Goal: Register for event/course

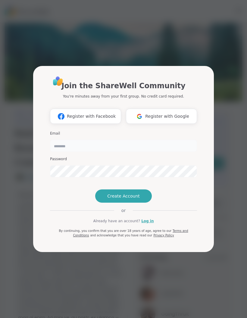
click at [148, 140] on input "email" at bounding box center [123, 146] width 147 height 12
type input "**********"
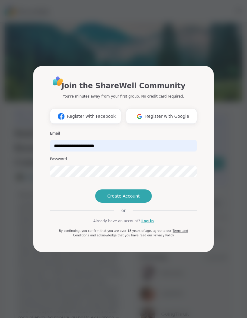
click at [174, 113] on span "Register with Google" at bounding box center [167, 116] width 44 height 6
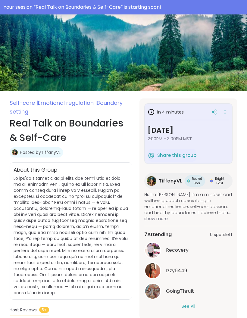
scroll to position [26, 0]
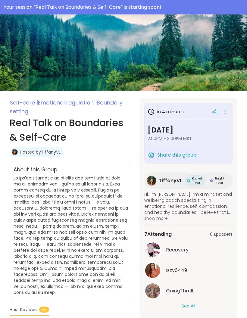
click at [215, 7] on div "Your session “ Real Talk on Boundaries & Self-Care ” is starting soon!" at bounding box center [123, 7] width 239 height 7
click at [143, 12] on div "Your session “ Real Talk on Boundaries & Self-Care ” is starting soon!" at bounding box center [123, 7] width 247 height 14
click at [108, 12] on div "LoveAintIt26 0 Pro credits" at bounding box center [123, 0] width 247 height 24
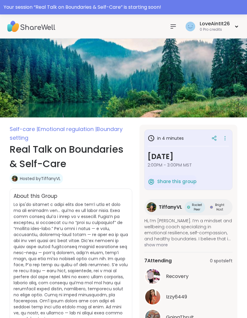
click at [73, 6] on div "Your session “ Real Talk on Boundaries & Self-Care ” is starting soon!" at bounding box center [123, 7] width 239 height 7
click at [51, 5] on div "Your session “ Real Talk on Boundaries & Self-Care ” is starting soon!" at bounding box center [123, 7] width 239 height 7
click at [142, 8] on div "Your session “ Real Talk on Boundaries & Self-Care ” is starting soon!" at bounding box center [123, 7] width 239 height 7
click at [90, 7] on div "Your session “ Real Talk on Boundaries & Self-Care ” is starting soon!" at bounding box center [123, 7] width 239 height 7
click at [43, 5] on div "Your session “ Real Talk on Boundaries & Self-Care ” is starting soon!" at bounding box center [123, 7] width 239 height 7
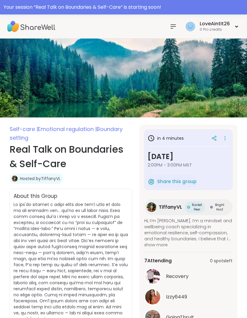
click at [19, 6] on div "Your session “ Real Talk on Boundaries & Self-Care ” is starting soon!" at bounding box center [123, 7] width 239 height 7
click at [25, 29] on img at bounding box center [31, 26] width 48 height 21
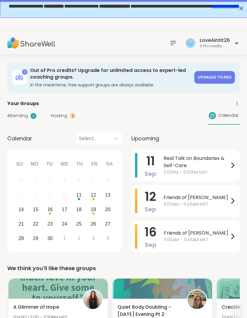
click at [207, 163] on span "Real Talk on Boundaries & Self-Care" at bounding box center [195, 162] width 65 height 14
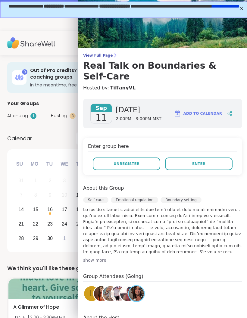
click at [219, 157] on button "Enter" at bounding box center [198, 163] width 67 height 13
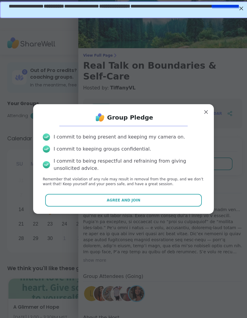
click at [183, 192] on div "Group Pledge I commit to being present and keeping my camera on. I commit to ke…" at bounding box center [123, 159] width 171 height 100
click at [184, 198] on button "Agree and Join" at bounding box center [123, 200] width 157 height 13
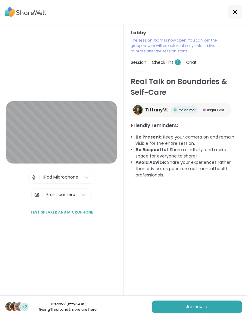
click at [219, 302] on button "Join now" at bounding box center [197, 306] width 90 height 13
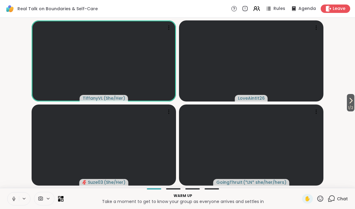
click at [11, 200] on icon at bounding box center [13, 198] width 5 height 5
click at [246, 95] on button "1 / 2" at bounding box center [351, 102] width 8 height 17
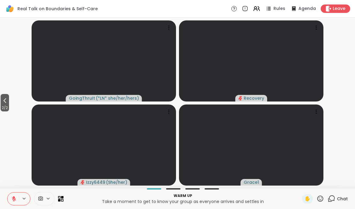
click at [1, 107] on span "2 / 2" at bounding box center [5, 107] width 8 height 7
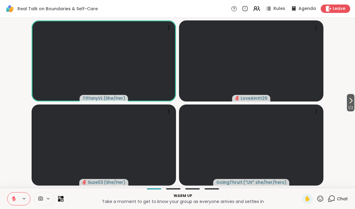
click at [246, 102] on icon at bounding box center [350, 100] width 7 height 7
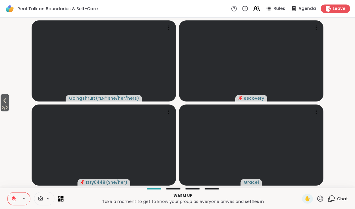
click at [2, 94] on button "2 / 2" at bounding box center [5, 102] width 8 height 17
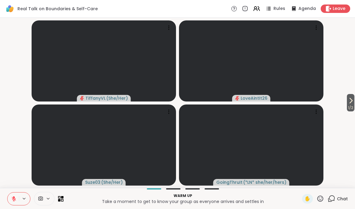
click at [246, 111] on span "1 / 2" at bounding box center [351, 107] width 8 height 7
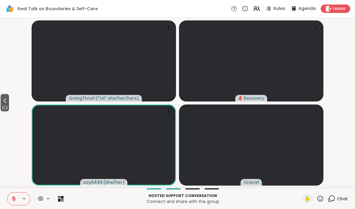
click at [8, 102] on icon at bounding box center [4, 100] width 7 height 7
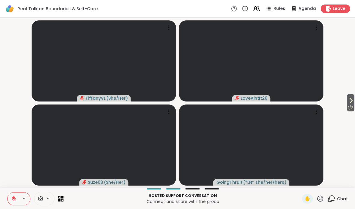
click at [246, 105] on video-player-container "1 / 2 TiffanyVL ( She/Her ) LoveAintIt26 Suze03 ( She/Her ) GoingThruIt ( *LN* …" at bounding box center [178, 103] width 348 height 166
click at [246, 100] on button "1 / 2" at bounding box center [351, 102] width 8 height 17
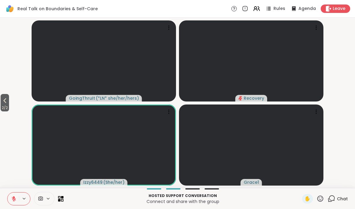
click at [3, 103] on icon at bounding box center [4, 100] width 7 height 7
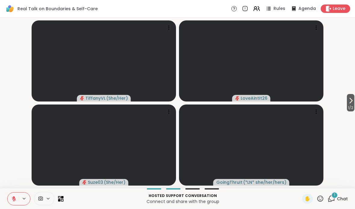
click at [246, 105] on span "1 / 2" at bounding box center [351, 107] width 8 height 7
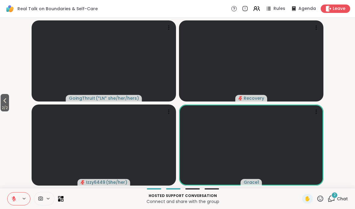
click at [6, 104] on icon at bounding box center [4, 100] width 7 height 7
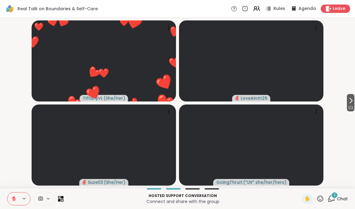
click at [14, 199] on icon at bounding box center [14, 199] width 4 height 4
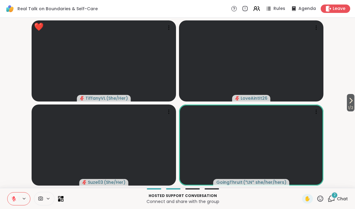
click at [246, 199] on icon at bounding box center [320, 199] width 8 height 8
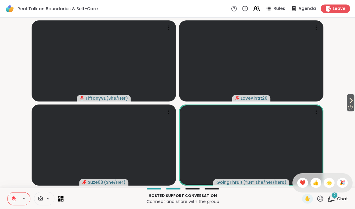
click at [246, 200] on icon at bounding box center [320, 199] width 6 height 6
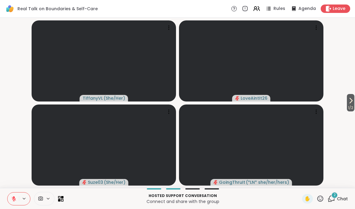
click at [246, 197] on span "2" at bounding box center [334, 195] width 2 height 5
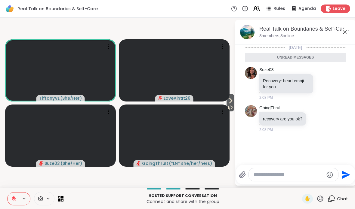
click at [246, 177] on textarea "Type your message" at bounding box center [288, 175] width 70 height 6
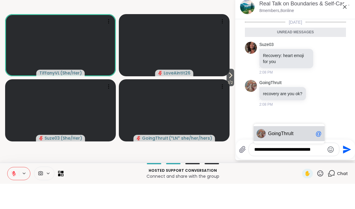
click at [246, 156] on span "Going ThruIt" at bounding box center [290, 159] width 45 height 6
type textarea "**********"
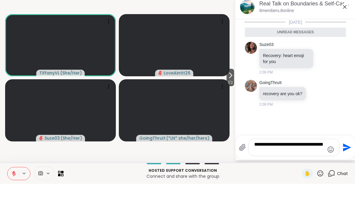
click at [246, 169] on icon "Send" at bounding box center [347, 173] width 8 height 8
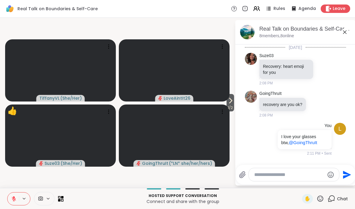
click at [246, 31] on icon at bounding box center [344, 32] width 7 height 7
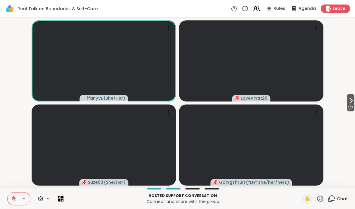
click at [246, 100] on video-player-container "1 / 2 TiffanyVL ( She/Her ) LoveAintIt26 Suze03 ( She/Her ) GoingThruIt ( *LN* …" at bounding box center [178, 103] width 348 height 166
click at [246, 99] on icon at bounding box center [350, 100] width 7 height 7
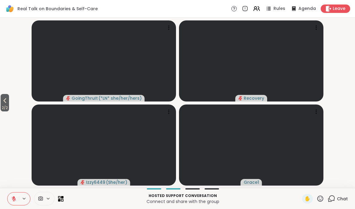
click at [18, 93] on video-player-container "2 / 2 GoingThruIt ( *LN* she/her/hers ) Recovery Izzy6449 ( She/her ) Grace1" at bounding box center [178, 103] width 348 height 166
click at [4, 100] on icon at bounding box center [4, 100] width 7 height 7
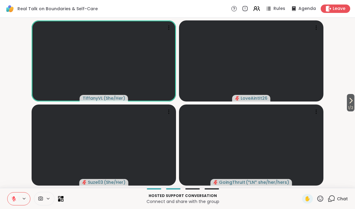
click at [246, 102] on icon at bounding box center [350, 100] width 7 height 7
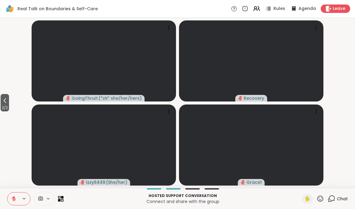
click at [9, 103] on button "2 / 2" at bounding box center [5, 102] width 8 height 17
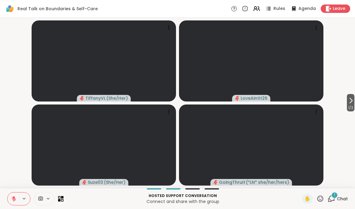
click at [246, 104] on icon at bounding box center [350, 100] width 7 height 7
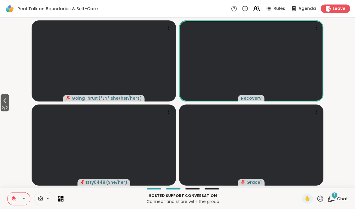
click at [8, 106] on span "2 / 2" at bounding box center [5, 107] width 8 height 7
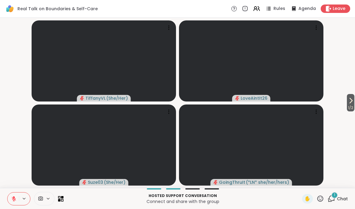
click at [246, 198] on icon at bounding box center [330, 200] width 4 height 4
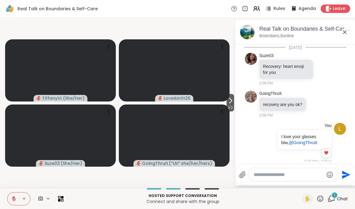
scroll to position [57, 0]
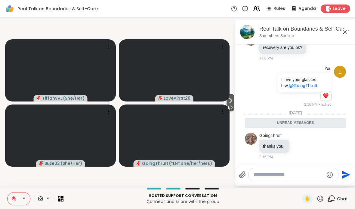
click at [246, 33] on icon at bounding box center [345, 32] width 4 height 4
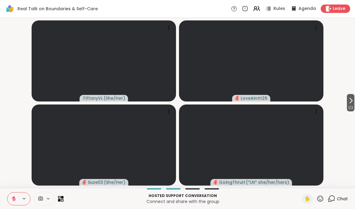
click at [246, 103] on icon at bounding box center [350, 100] width 7 height 7
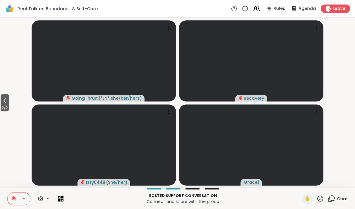
click at [3, 98] on icon at bounding box center [4, 100] width 7 height 7
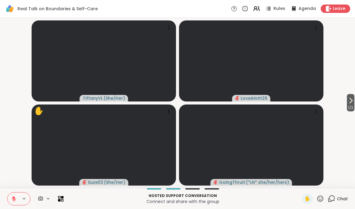
click at [246, 107] on span "1 / 2" at bounding box center [351, 107] width 8 height 7
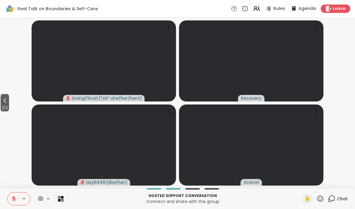
click at [8, 109] on span "2 / 2" at bounding box center [5, 107] width 8 height 7
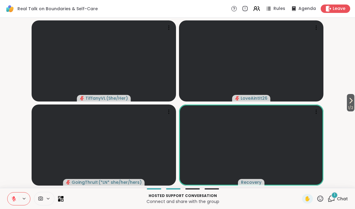
click at [246, 198] on span "Chat" at bounding box center [342, 199] width 11 height 6
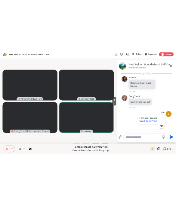
scroll to position [103, 0]
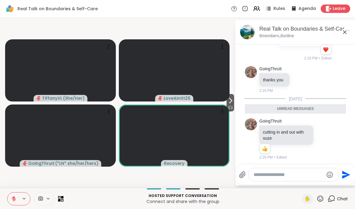
click at [246, 203] on div "Chat" at bounding box center [337, 199] width 20 height 10
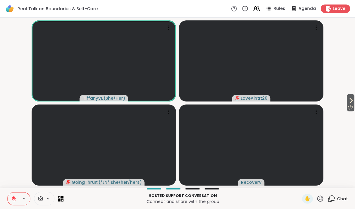
click at [246, 110] on span "1 / 2" at bounding box center [351, 107] width 8 height 7
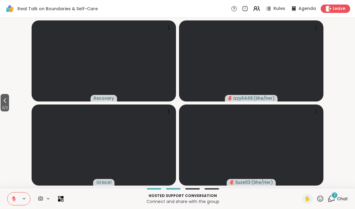
click at [9, 102] on button "2 / 2" at bounding box center [5, 102] width 8 height 17
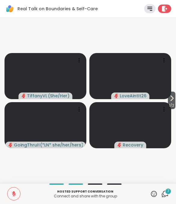
click at [167, 190] on div "7" at bounding box center [168, 191] width 7 height 7
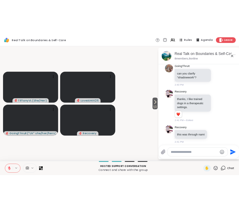
scroll to position [429, 0]
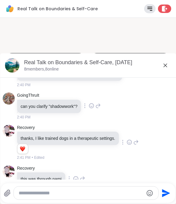
click at [163, 64] on icon at bounding box center [164, 65] width 7 height 7
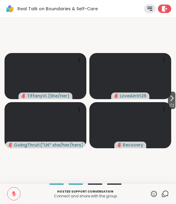
click at [172, 102] on icon at bounding box center [171, 97] width 7 height 7
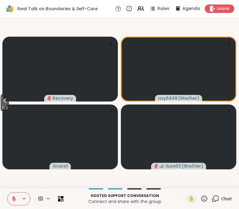
click at [62, 195] on div at bounding box center [35, 199] width 56 height 14
click at [66, 193] on div "Hosted support conversation Connect and share with the group ✋ Chat" at bounding box center [119, 198] width 239 height 21
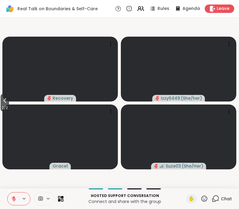
click at [64, 193] on div "Hosted support conversation Connect and share with the group ✋ Chat" at bounding box center [119, 198] width 239 height 21
click at [63, 196] on div "Hosted support conversation Connect and share with the group ✋ Chat" at bounding box center [119, 198] width 239 height 21
click at [66, 198] on div "Hosted support conversation Connect and share with the group ✋ Chat" at bounding box center [119, 198] width 239 height 21
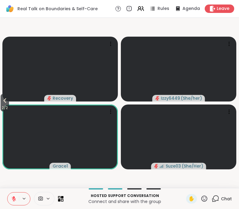
click at [65, 197] on div "Hosted support conversation Connect and share with the group ✋ Chat" at bounding box center [119, 198] width 239 height 21
click at [60, 199] on icon at bounding box center [59, 200] width 2 height 2
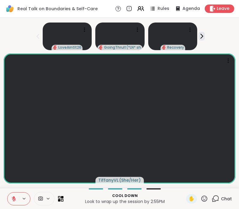
click at [17, 197] on button at bounding box center [13, 199] width 11 height 13
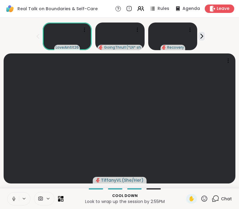
click at [11, 198] on button at bounding box center [13, 199] width 11 height 13
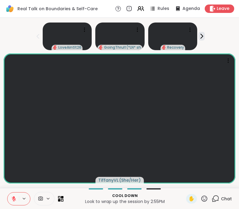
click at [12, 199] on icon at bounding box center [14, 199] width 4 height 4
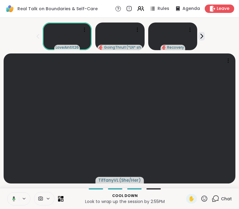
click at [3, 199] on div "Cool down Look to wrap up the session by 2:55PM ✋ Chat" at bounding box center [119, 198] width 239 height 21
click at [15, 198] on icon at bounding box center [13, 198] width 5 height 5
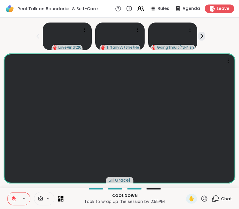
click at [187, 200] on div "✋" at bounding box center [191, 199] width 11 height 10
click at [15, 195] on button at bounding box center [13, 199] width 11 height 13
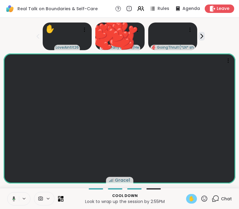
click at [10, 200] on button at bounding box center [13, 199] width 12 height 13
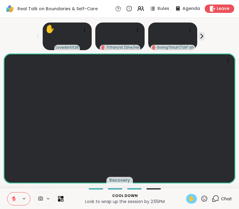
click at [190, 197] on span "✋" at bounding box center [192, 198] width 6 height 7
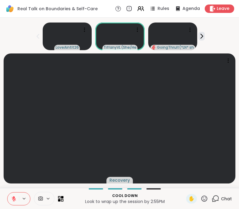
click at [193, 197] on span "✋" at bounding box center [192, 198] width 6 height 7
click at [194, 200] on span "✋" at bounding box center [192, 198] width 6 height 7
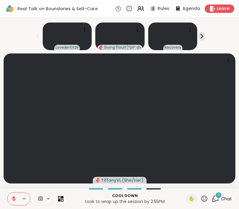
click at [16, 198] on icon at bounding box center [13, 198] width 5 height 5
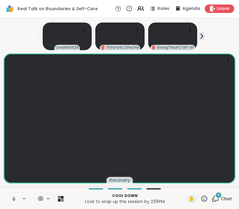
click at [14, 200] on icon at bounding box center [14, 200] width 0 height 1
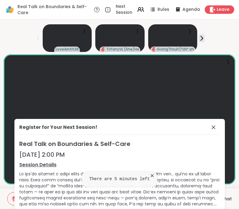
click at [155, 174] on icon at bounding box center [152, 176] width 6 height 6
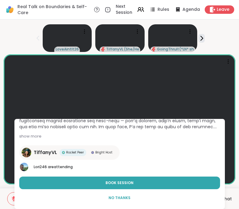
scroll to position [77, 0]
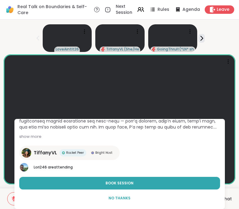
click at [182, 180] on button "Book Session" at bounding box center [119, 183] width 201 height 13
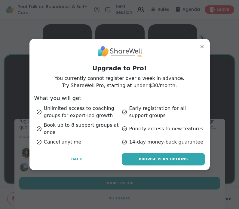
click at [197, 52] on div "Upgrade to Pro! You currently cannot register over a week in advance. Try Share…" at bounding box center [119, 66] width 171 height 45
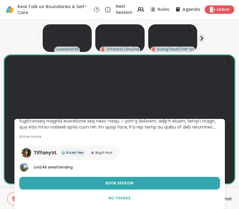
click at [122, 204] on button "No Thanks" at bounding box center [119, 198] width 201 height 13
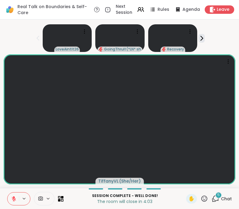
click at [223, 201] on span "Chat" at bounding box center [226, 199] width 11 height 6
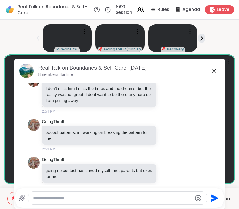
scroll to position [638, 0]
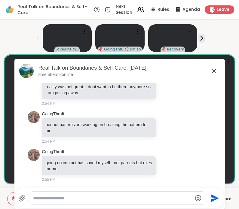
click at [220, 69] on div "Real Talk on Boundaries & Self-Care, [DATE] 8 members, 8 online" at bounding box center [119, 71] width 210 height 24
click at [217, 69] on icon at bounding box center [213, 70] width 7 height 7
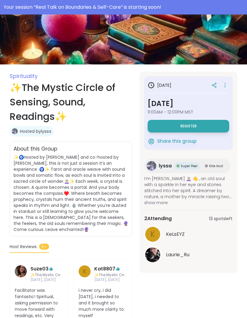
click at [215, 126] on button "Register" at bounding box center [187, 126] width 81 height 13
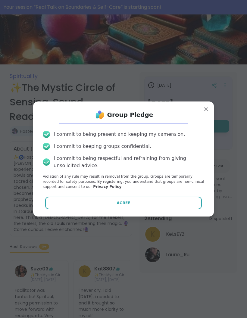
click at [176, 200] on button "Agree" at bounding box center [123, 202] width 157 height 13
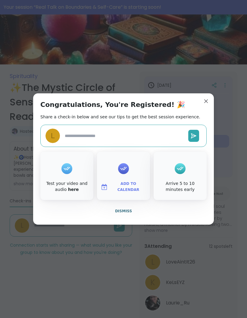
click at [130, 206] on button "Dismiss" at bounding box center [123, 210] width 166 height 13
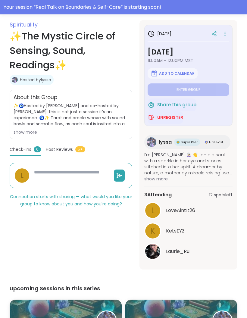
click at [160, 179] on span "show more" at bounding box center [188, 179] width 88 height 6
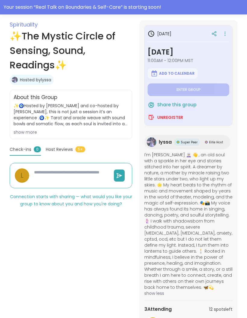
click at [28, 27] on span "Spirituality" at bounding box center [24, 25] width 28 height 8
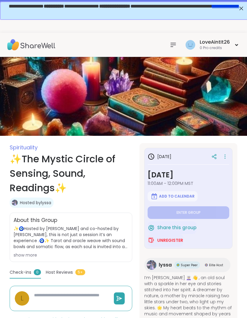
click at [17, 147] on span "Spirituality" at bounding box center [24, 147] width 28 height 8
click at [14, 44] on img at bounding box center [31, 44] width 48 height 21
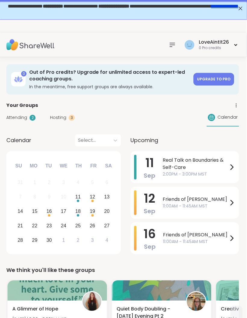
scroll to position [1, 1]
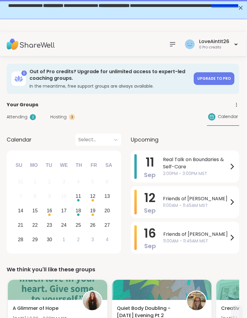
click at [202, 203] on span "11:00AM - 11:45AM MST" at bounding box center [195, 205] width 65 height 6
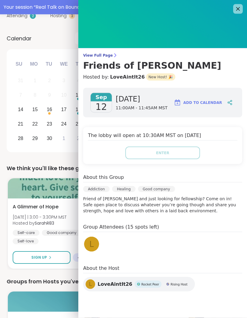
scroll to position [102, 1]
click at [109, 53] on div "View Full Page Friends of Bill W. Hosted by: LoveAintIt26 New Host! 🎉 Sep 12 Fr…" at bounding box center [162, 154] width 168 height 308
click at [103, 54] on span "View Full Page" at bounding box center [162, 55] width 159 height 5
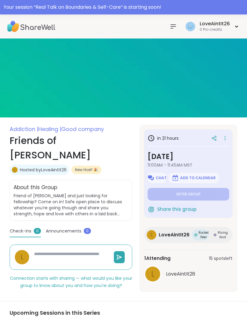
click at [227, 139] on icon at bounding box center [225, 138] width 6 height 8
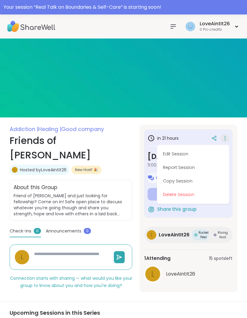
click at [199, 194] on button "Delete Session" at bounding box center [192, 195] width 67 height 14
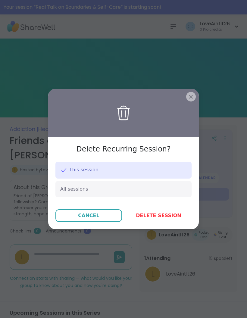
click at [167, 215] on span "Delete session" at bounding box center [158, 215] width 45 height 7
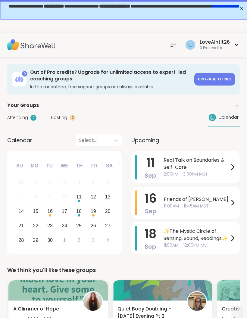
click at [223, 203] on span "11:00AM - 11:45AM MST" at bounding box center [196, 206] width 65 height 6
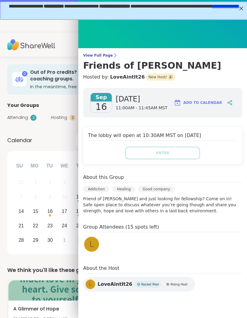
click at [108, 60] on link "View Full Page Friends of Bill W." at bounding box center [162, 62] width 159 height 18
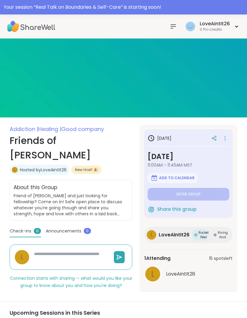
click at [223, 140] on icon at bounding box center [225, 138] width 6 height 8
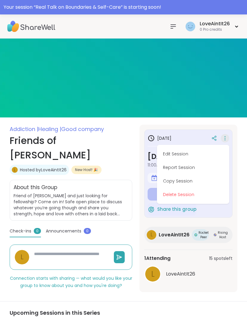
click at [196, 197] on button "Delete Session" at bounding box center [192, 195] width 67 height 14
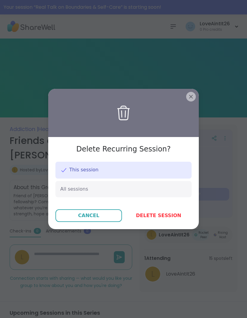
click at [174, 214] on span "Delete session" at bounding box center [158, 215] width 45 height 7
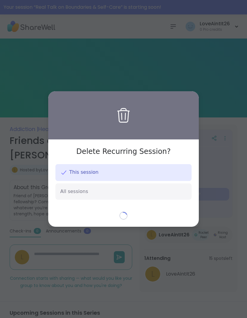
type textarea "*"
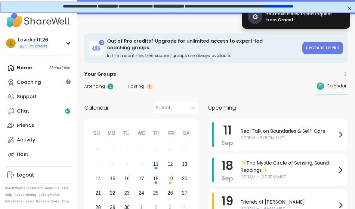
click at [140, 87] on span "Hosting" at bounding box center [136, 86] width 16 height 6
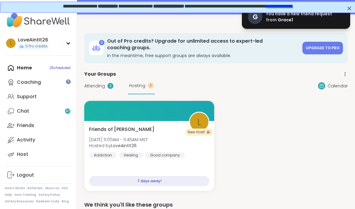
click at [104, 125] on div "Friends of Bill W. Fri, Sep 19 | 11:00AM - 11:45AM MST Hosted by LoveAintIt26 A…" at bounding box center [149, 156] width 130 height 70
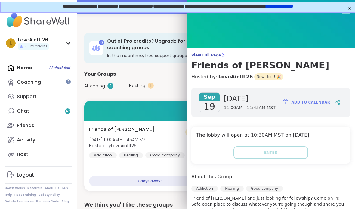
click at [216, 58] on link "View Full Page Friends of Bill W." at bounding box center [270, 62] width 159 height 18
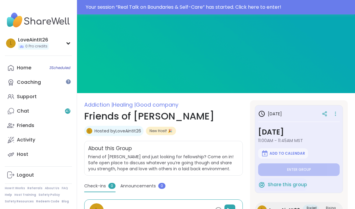
click at [335, 108] on div "in 7 days Friday, Sep 19 11:00AM - 11:45AM MST Add to Calendar Enter group Shar…" at bounding box center [299, 149] width 88 height 88
click at [335, 112] on icon at bounding box center [335, 112] width 1 height 1
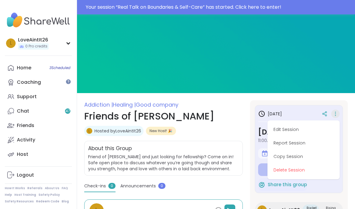
click at [284, 168] on button "Delete Session" at bounding box center [303, 171] width 67 height 14
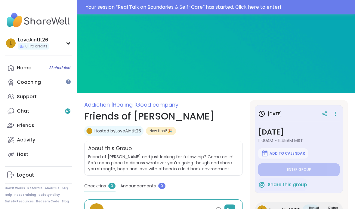
click at [339, 115] on div at bounding box center [335, 114] width 8 height 8
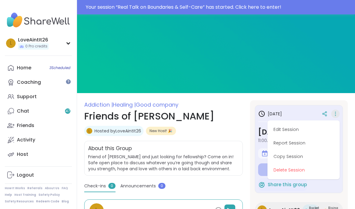
click at [290, 167] on button "Delete Session" at bounding box center [303, 171] width 67 height 14
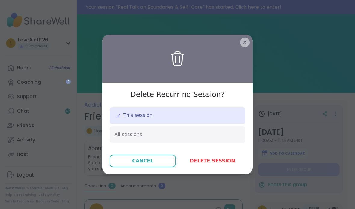
click at [203, 165] on span "Delete session" at bounding box center [212, 161] width 45 height 7
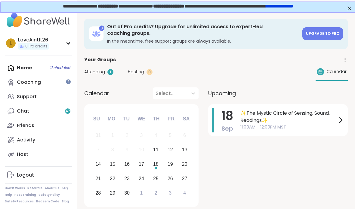
click at [34, 114] on link "Chat 47" at bounding box center [38, 111] width 67 height 14
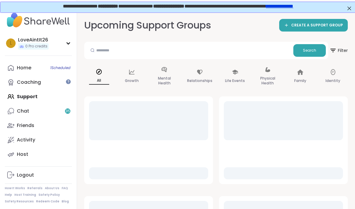
click at [29, 80] on div "Coaching" at bounding box center [29, 82] width 24 height 7
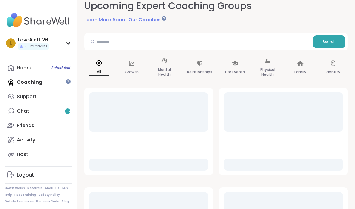
scroll to position [57, 0]
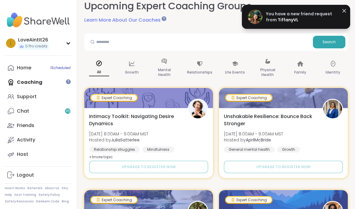
click at [17, 62] on link "Home 1 Scheduled" at bounding box center [38, 68] width 67 height 14
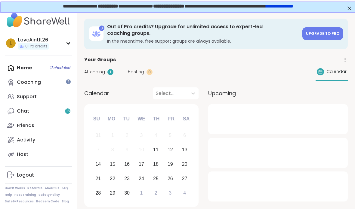
click at [27, 69] on div "Home 1 Scheduled Coaching Support Chat 35 Friends Activity Host" at bounding box center [38, 111] width 67 height 101
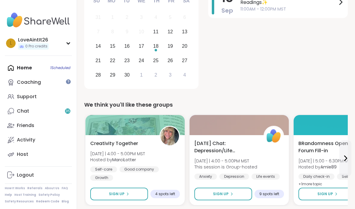
click at [124, 193] on span "Sign Up" at bounding box center [117, 194] width 16 height 5
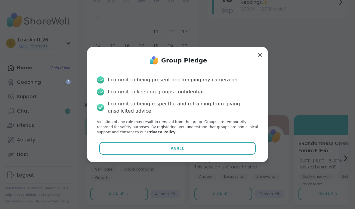
click at [218, 155] on button "Agree" at bounding box center [177, 148] width 157 height 13
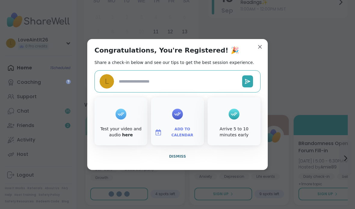
type textarea "*"
click at [184, 170] on div "Congratulations, You're Registered! 🎉 Share a check-in below and see our tips t…" at bounding box center [177, 104] width 180 height 131
click at [178, 163] on button "Dismiss" at bounding box center [177, 156] width 166 height 13
